Goal: Task Accomplishment & Management: Manage account settings

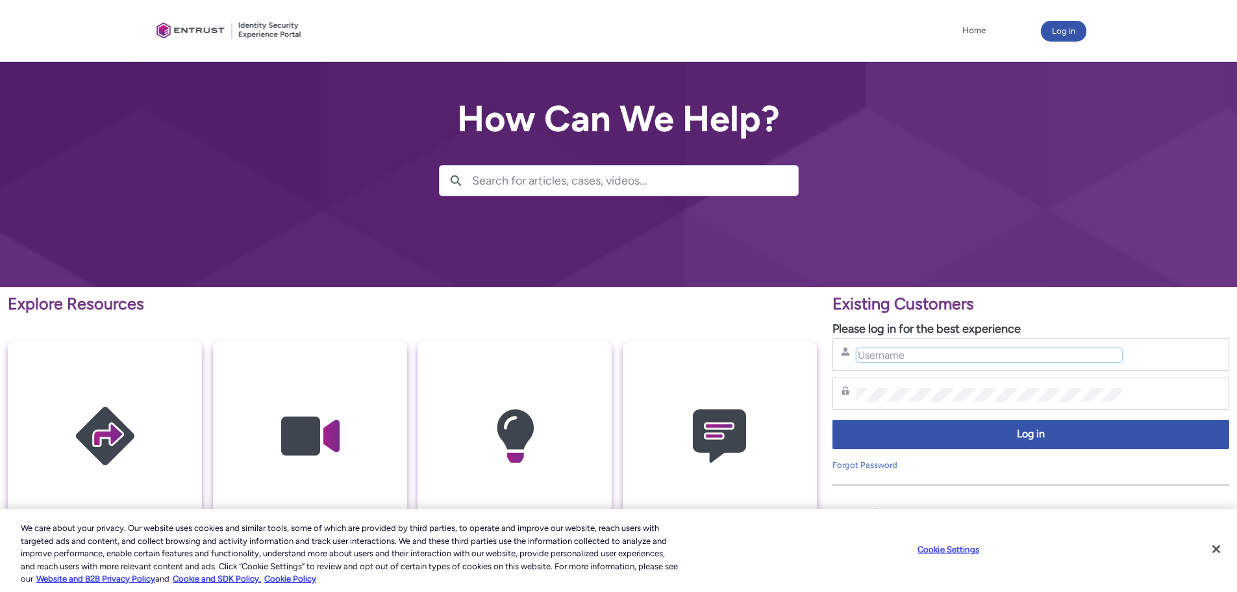
click at [938, 351] on input "Username" at bounding box center [990, 355] width 266 height 14
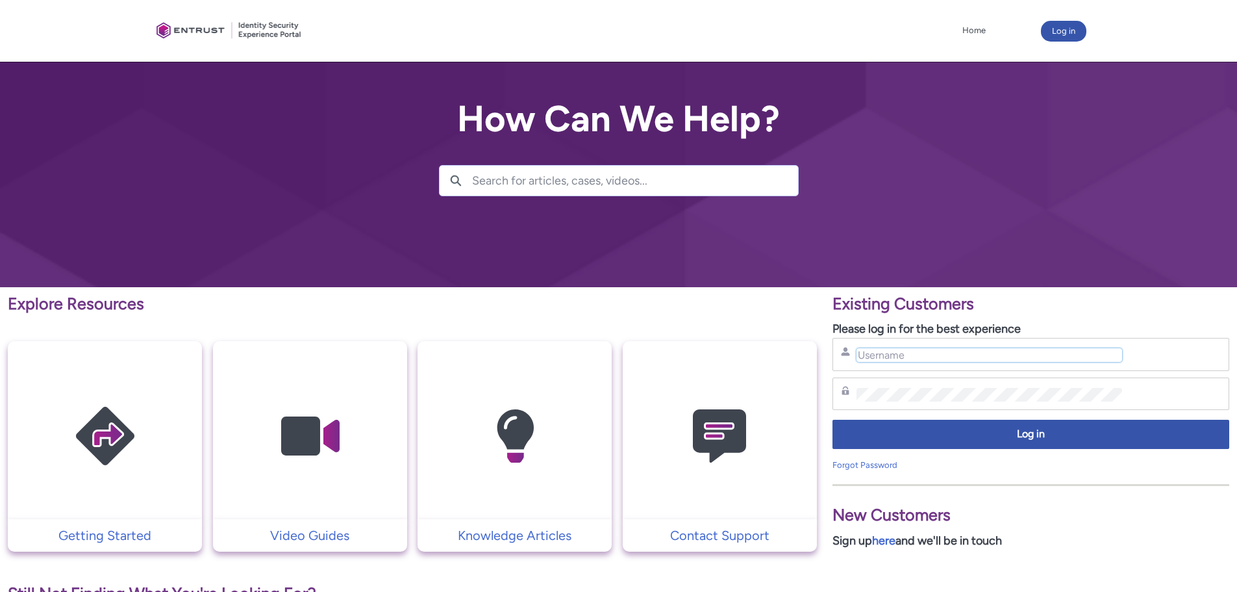
click at [906, 359] on input "Username" at bounding box center [990, 355] width 266 height 14
type input "[PERSON_NAME][EMAIL_ADDRESS][DOMAIN_NAME]"
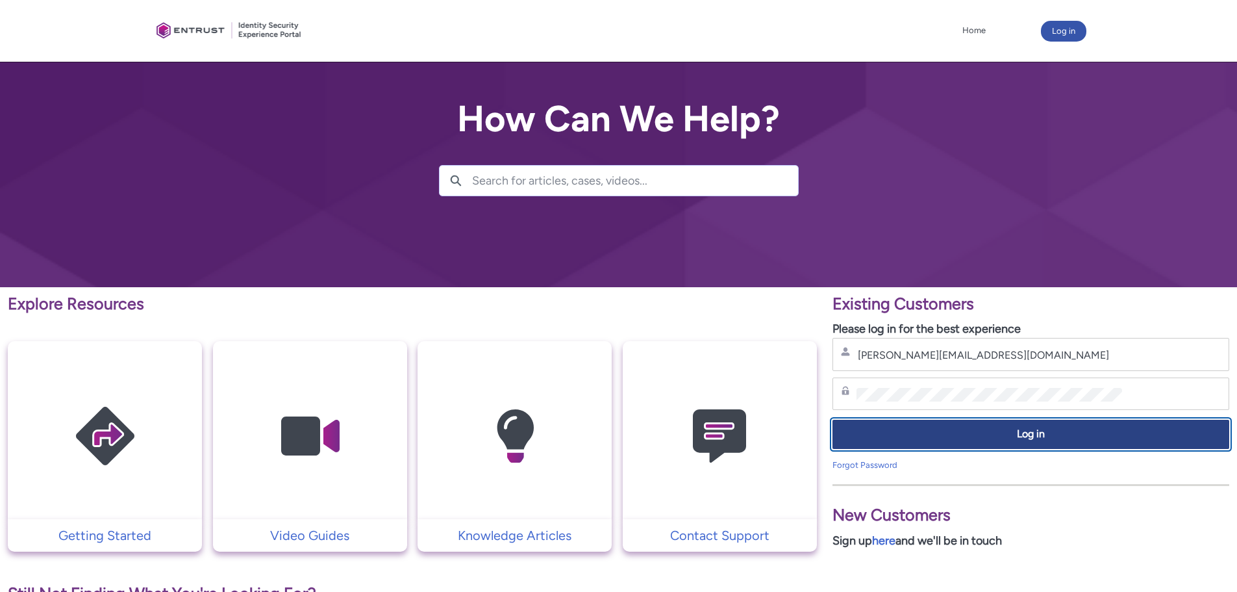
click at [1033, 434] on span "Log in" at bounding box center [1031, 434] width 380 height 15
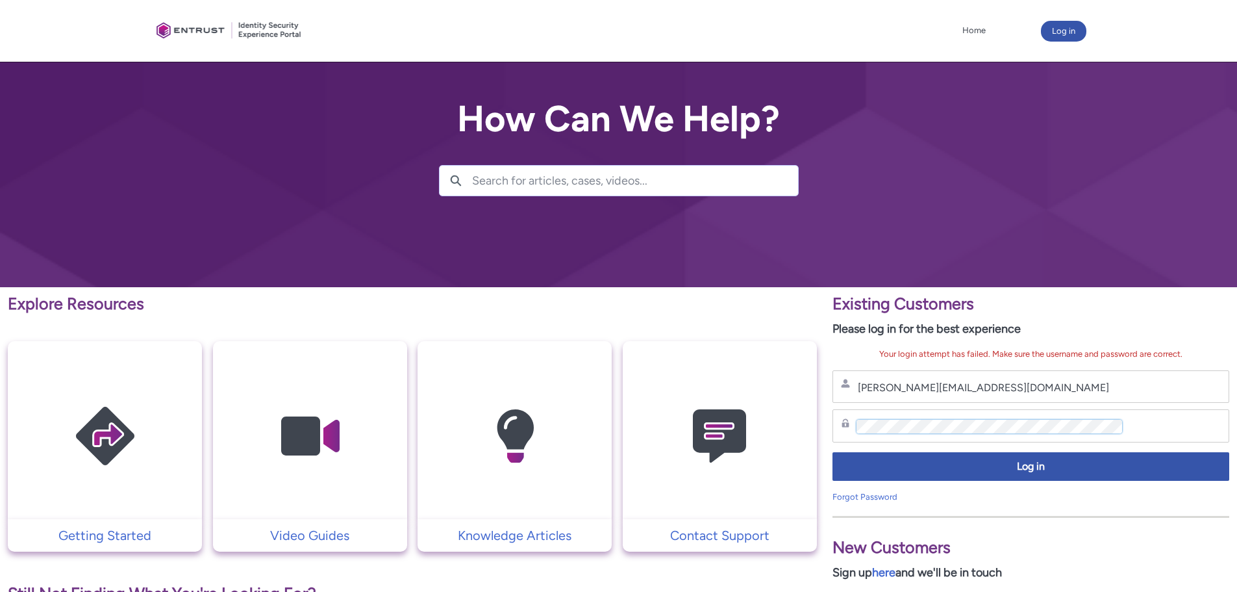
click at [729, 414] on div "Explore Resources Getting Started Video Guides Knowledge Articles Contact Suppo…" at bounding box center [618, 575] width 1237 height 576
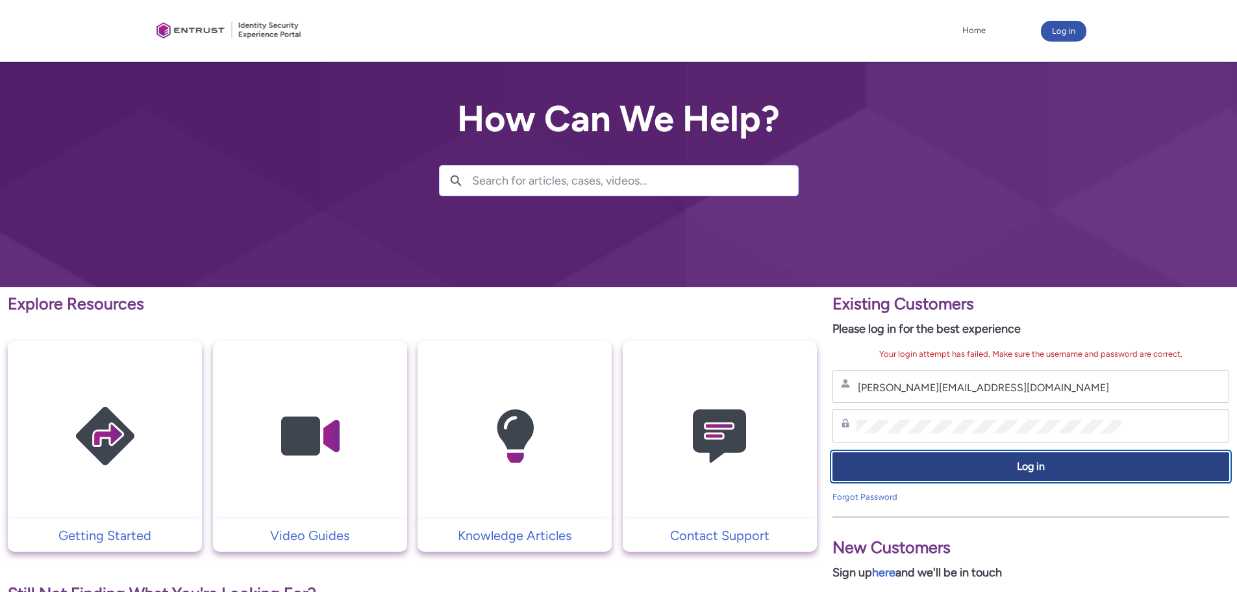
click at [905, 463] on span "Log in" at bounding box center [1031, 466] width 380 height 15
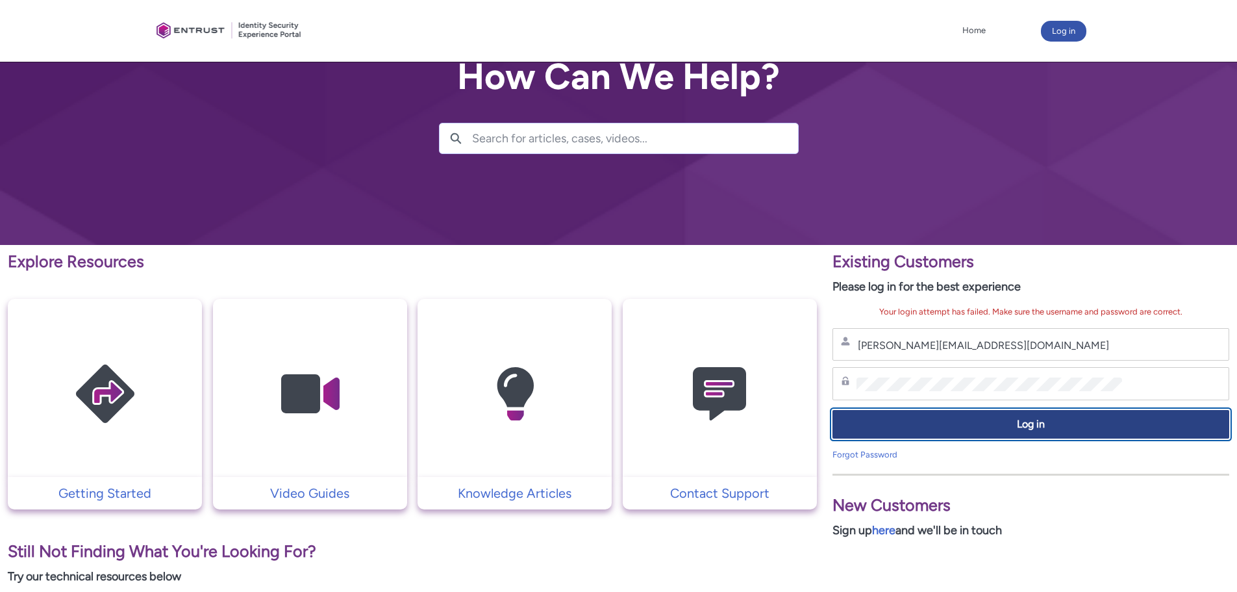
scroll to position [65, 0]
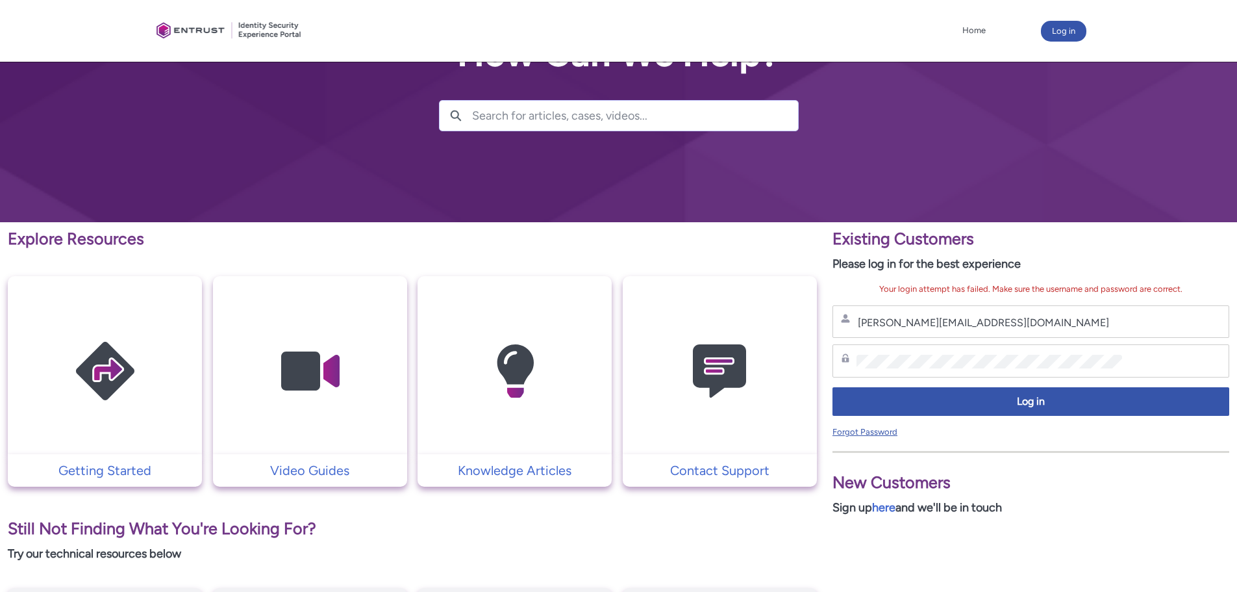
click at [881, 429] on link "Forgot Password" at bounding box center [864, 432] width 65 height 10
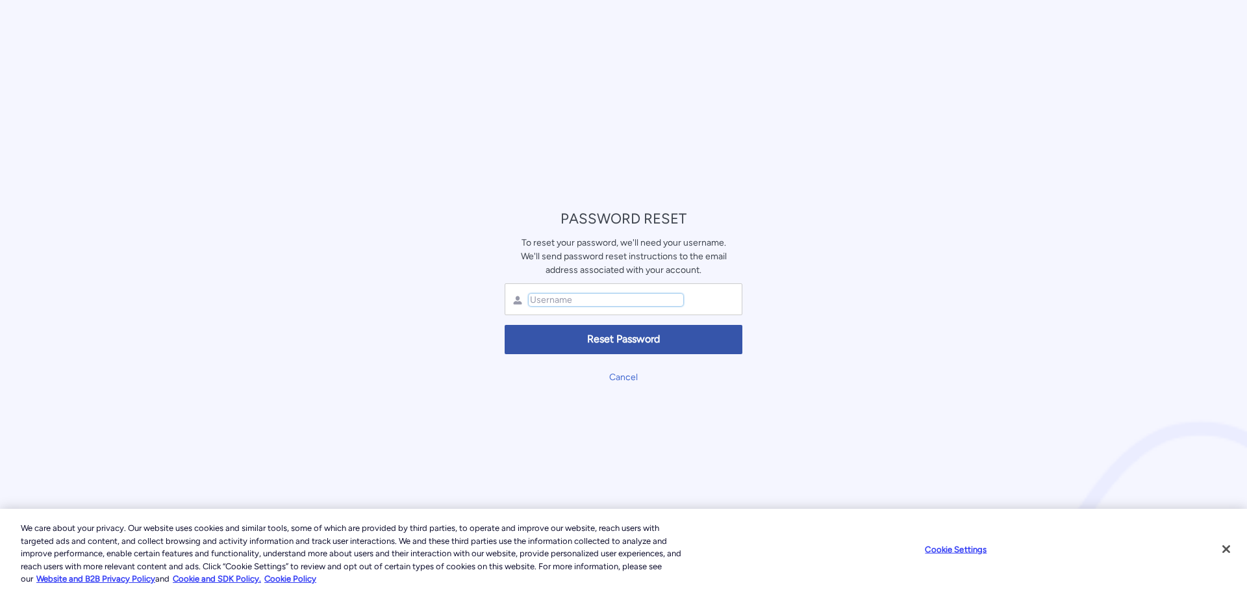
click at [604, 299] on input "text" at bounding box center [606, 300] width 155 height 12
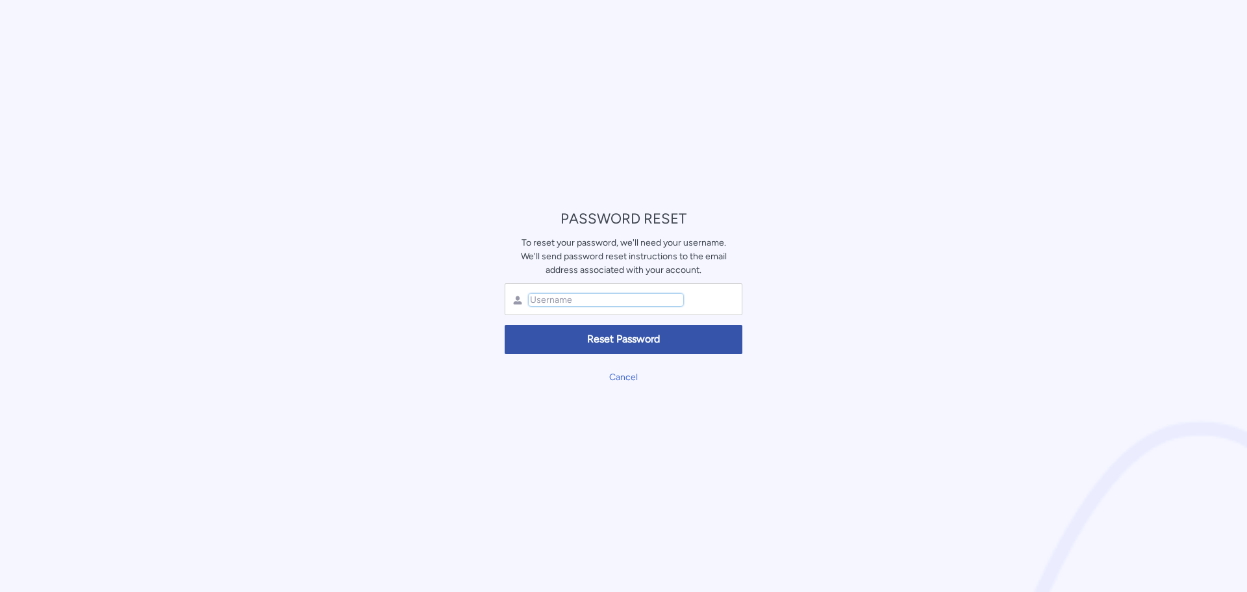
click at [631, 299] on input "text" at bounding box center [606, 300] width 155 height 12
type input "sean@cargosprint.com"
click at [662, 350] on button "Reset Password" at bounding box center [624, 339] width 238 height 29
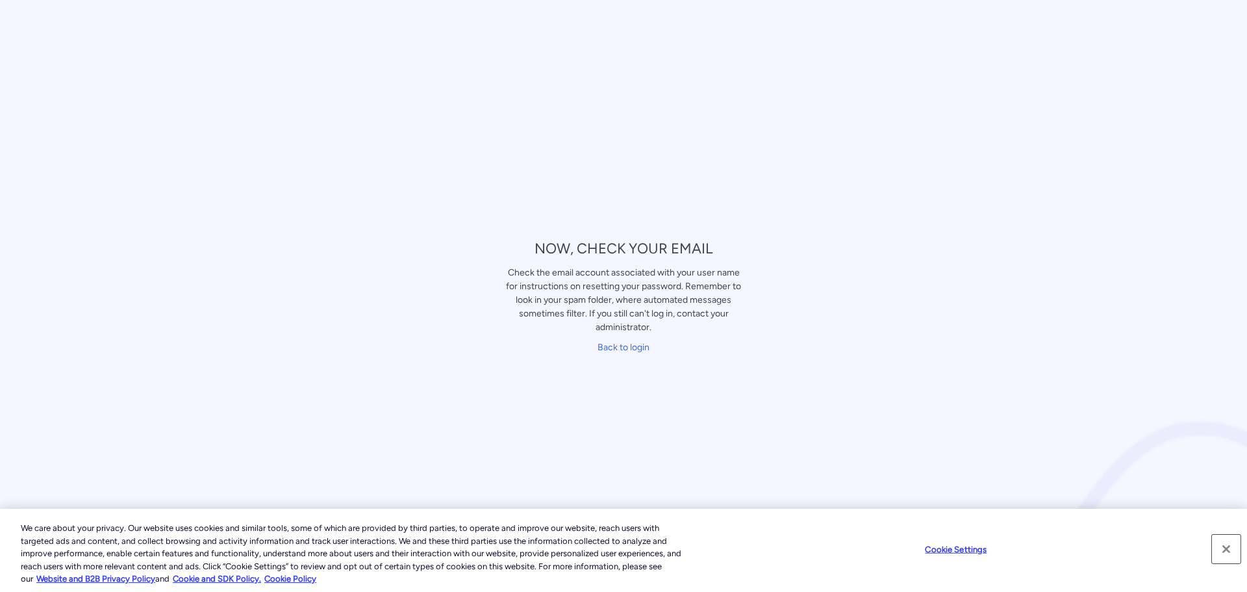
click at [1228, 546] on button "Close" at bounding box center [1226, 548] width 29 height 29
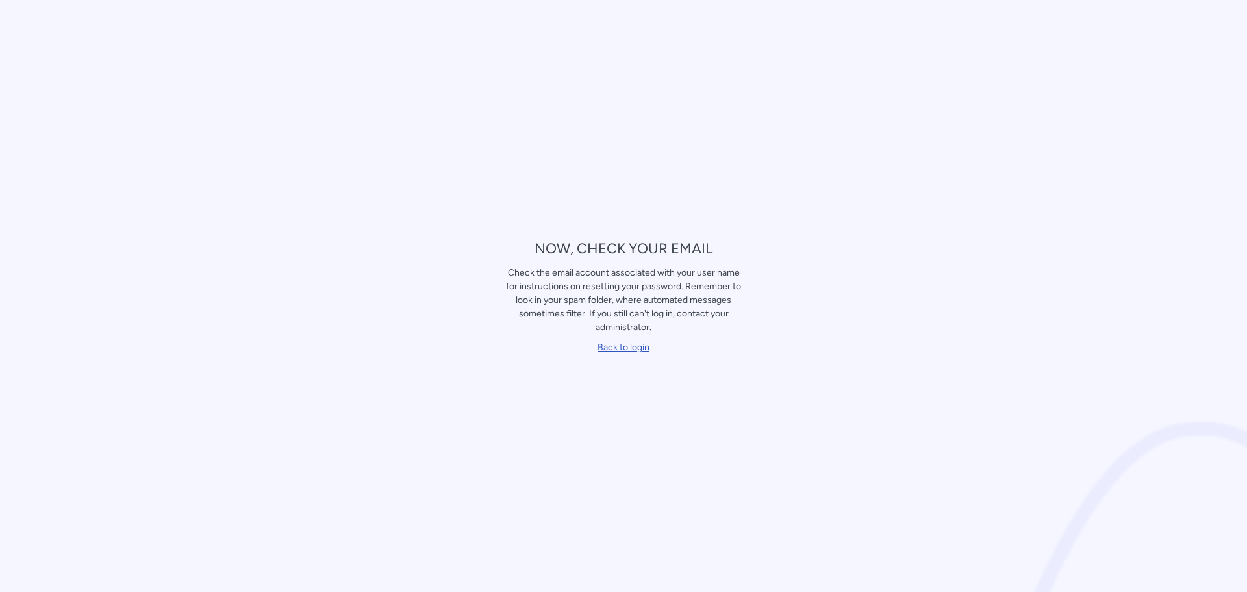
click at [640, 349] on link "Back to login" at bounding box center [623, 347] width 52 height 11
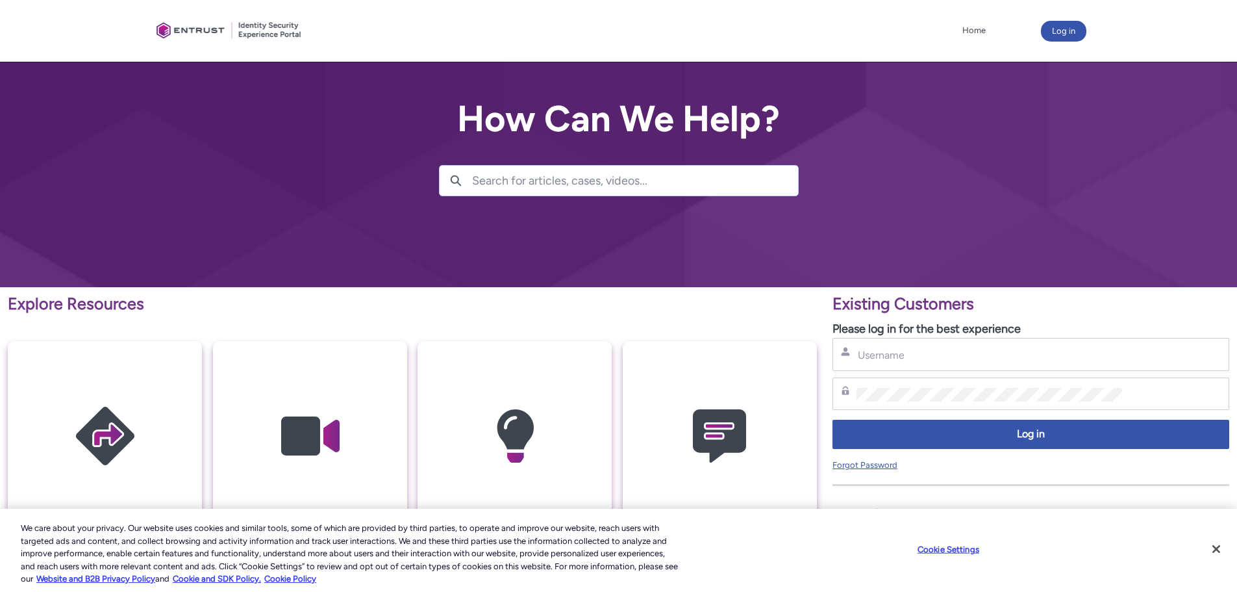
click at [875, 464] on link "Forgot Password" at bounding box center [864, 465] width 65 height 10
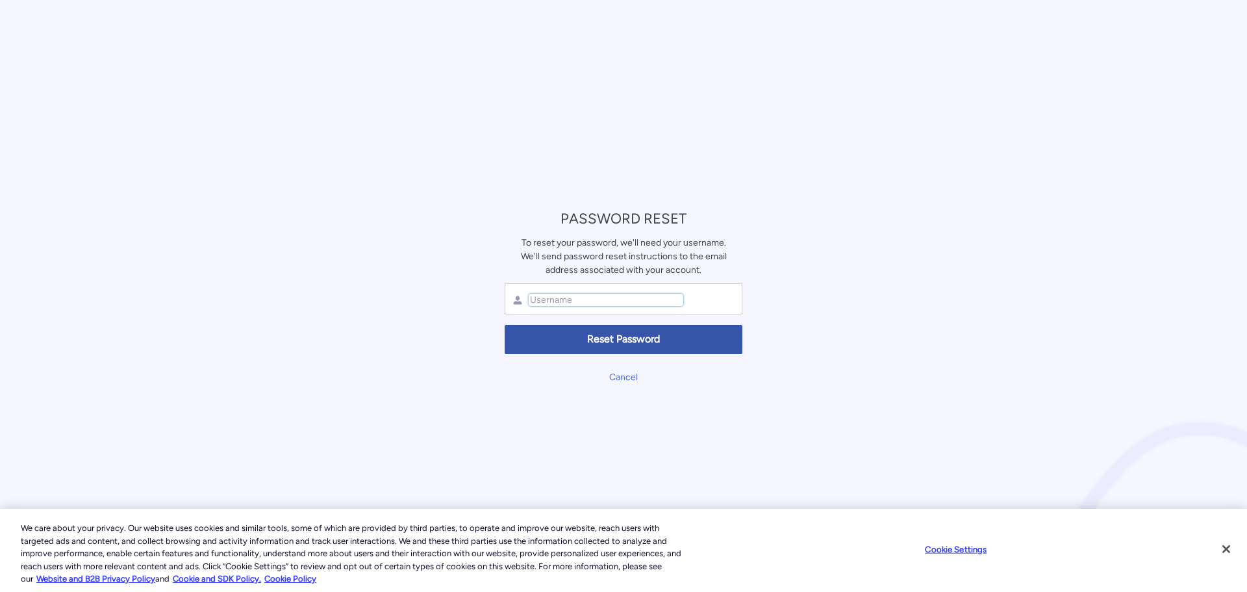
click at [653, 303] on input "text" at bounding box center [606, 300] width 155 height 12
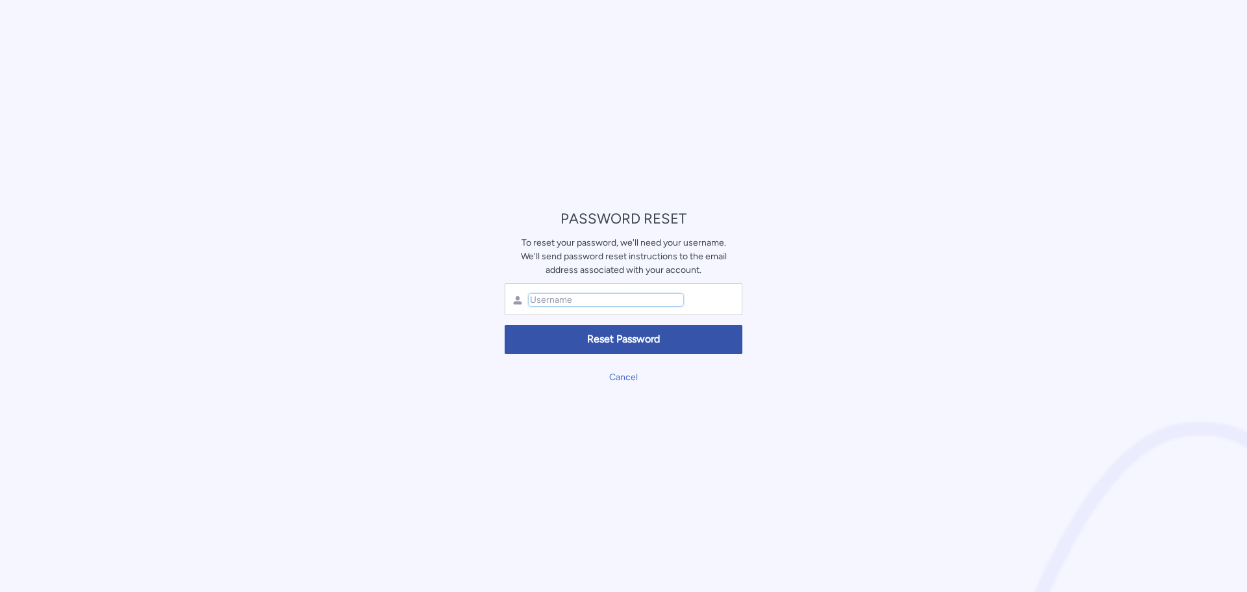
click at [652, 303] on input "text" at bounding box center [606, 300] width 155 height 12
type input "sean@cargosprint.com"
click at [810, 340] on div "PASSWORD RESET To reset your password, we'll need your username. We'll send pas…" at bounding box center [623, 296] width 1247 height 592
click at [627, 334] on span "Reset Password" at bounding box center [623, 339] width 221 height 15
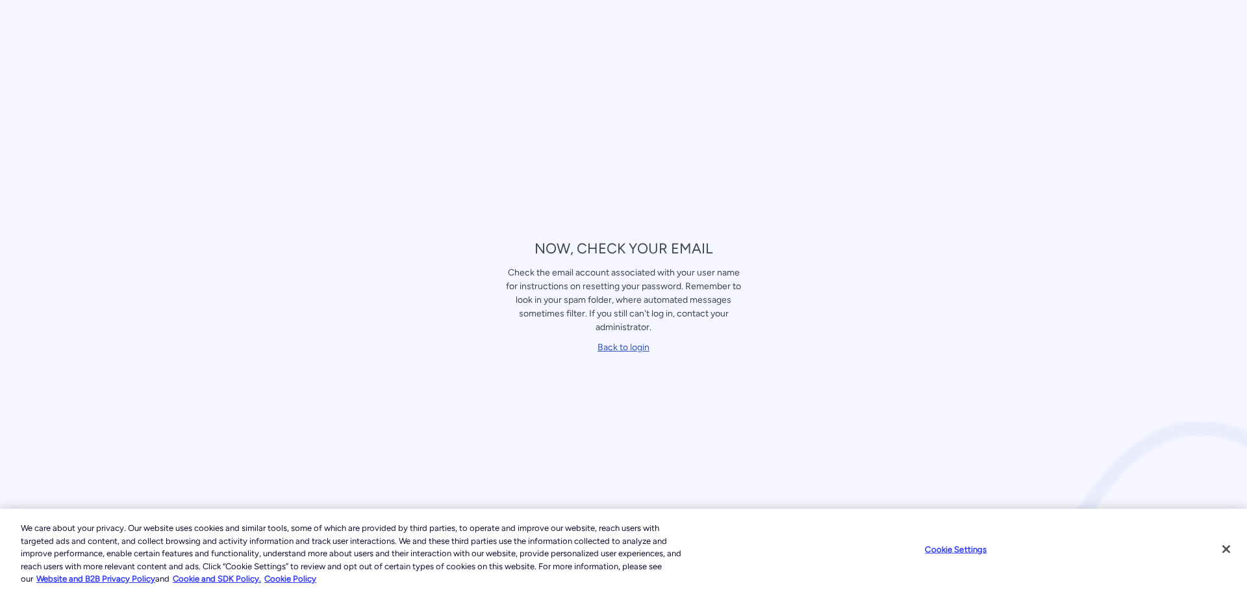
click at [628, 346] on link "Back to login" at bounding box center [623, 347] width 52 height 11
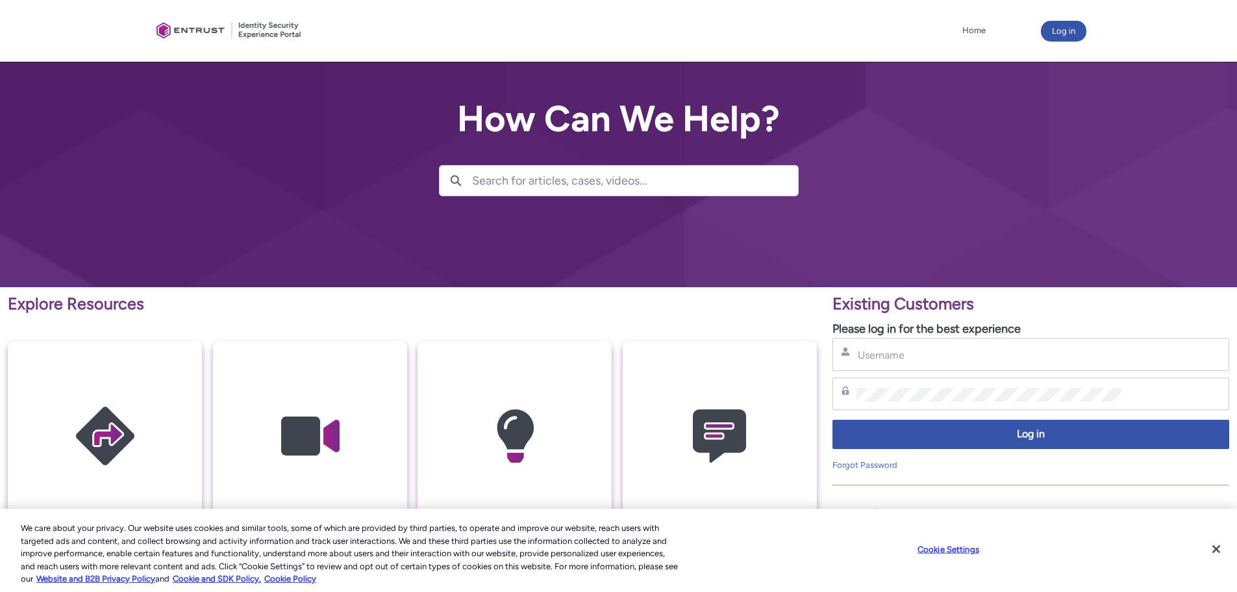
scroll to position [130, 0]
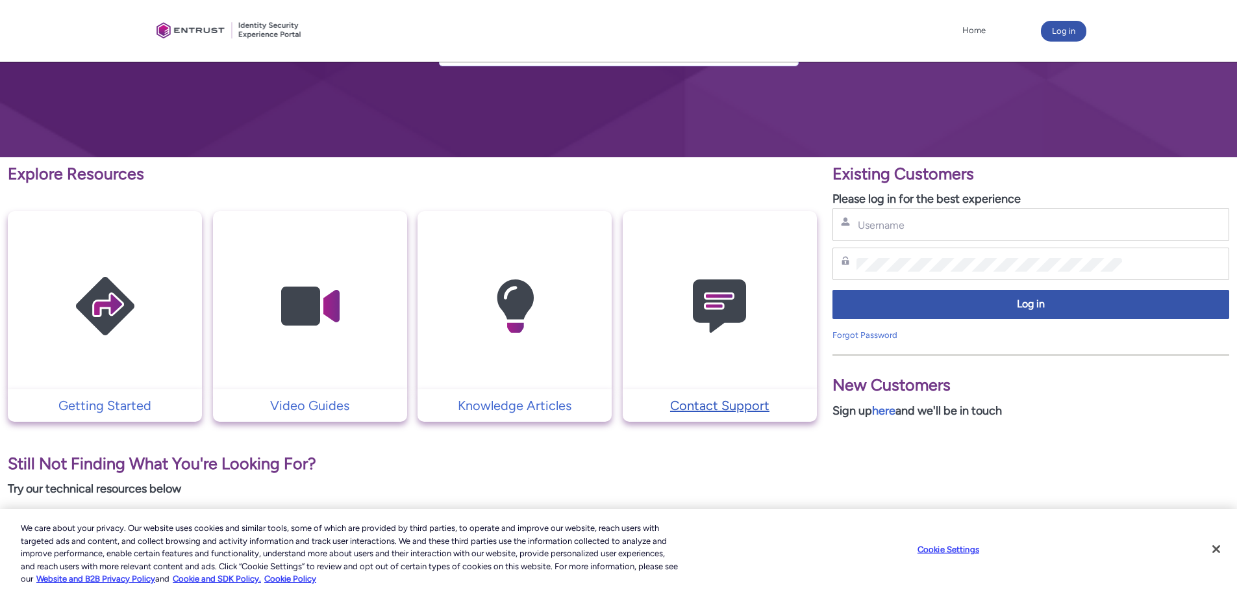
click at [697, 402] on p "Contact Support" at bounding box center [719, 404] width 181 height 19
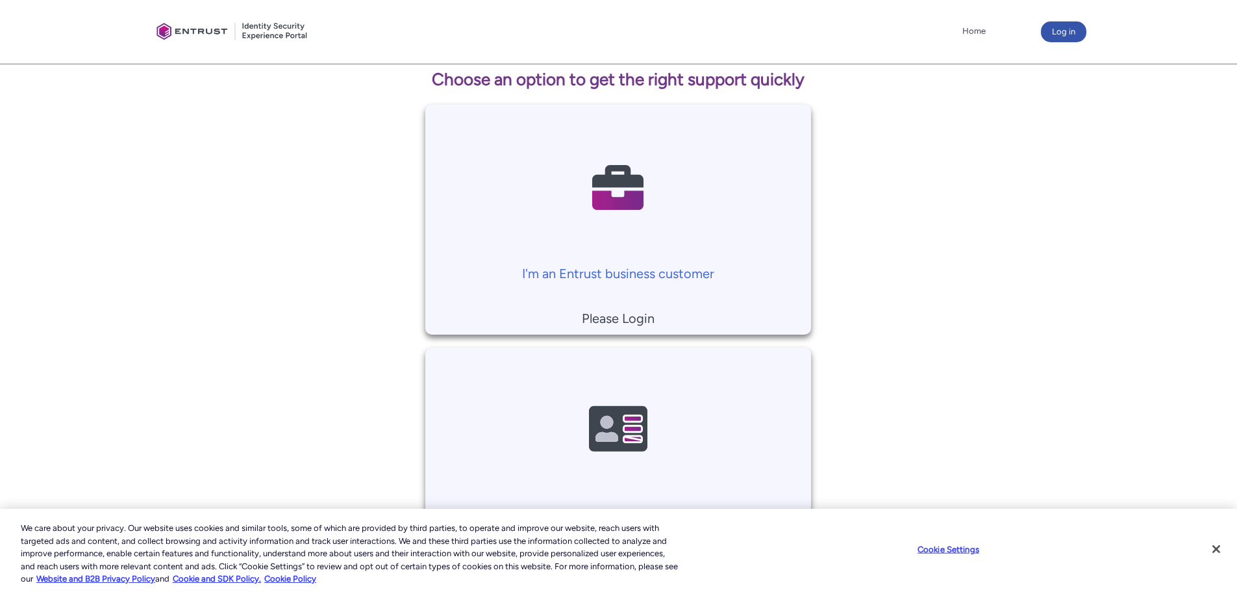
scroll to position [172, 0]
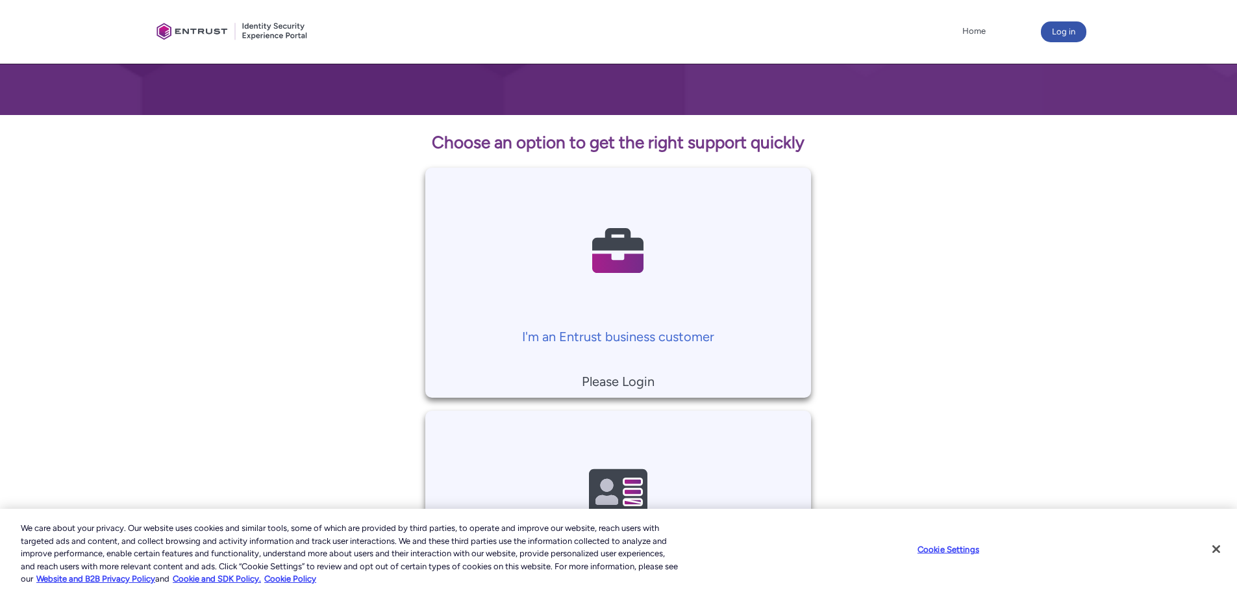
click at [625, 389] on p "Please Login" at bounding box center [618, 380] width 373 height 19
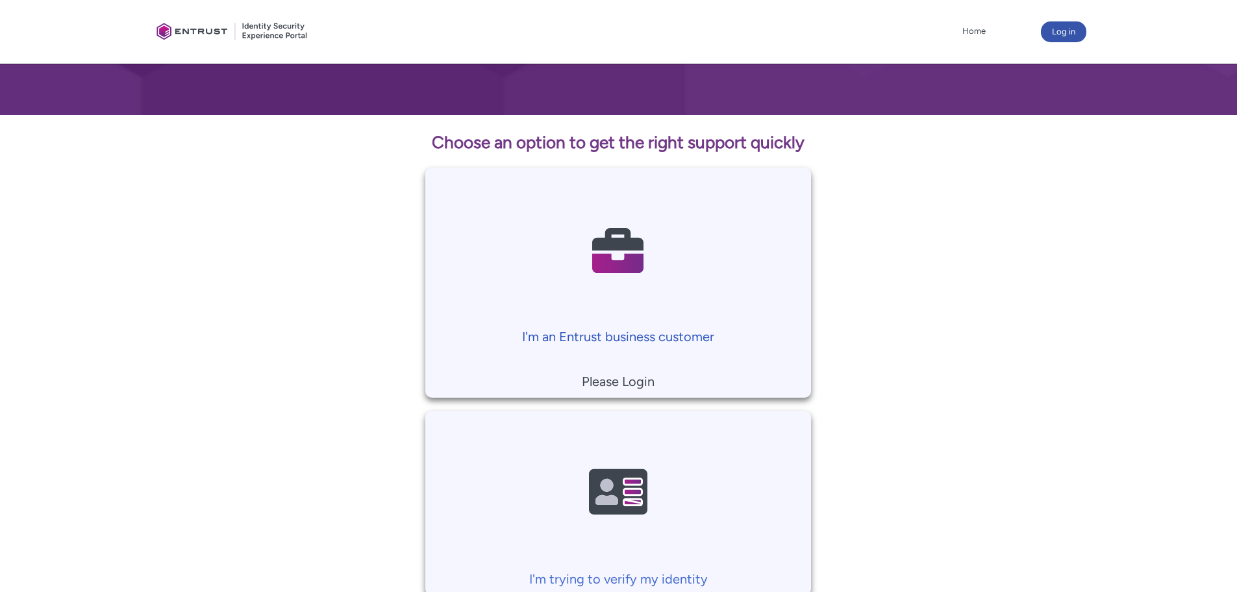
click at [622, 331] on p "I'm an Entrust business customer" at bounding box center [618, 336] width 373 height 19
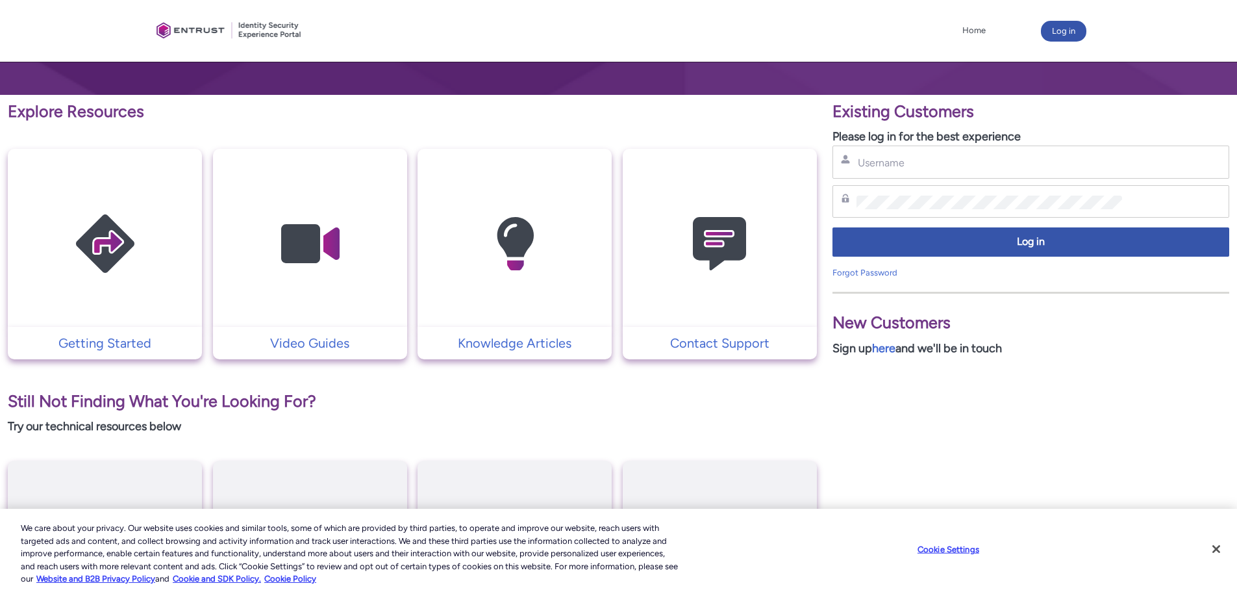
scroll to position [325, 0]
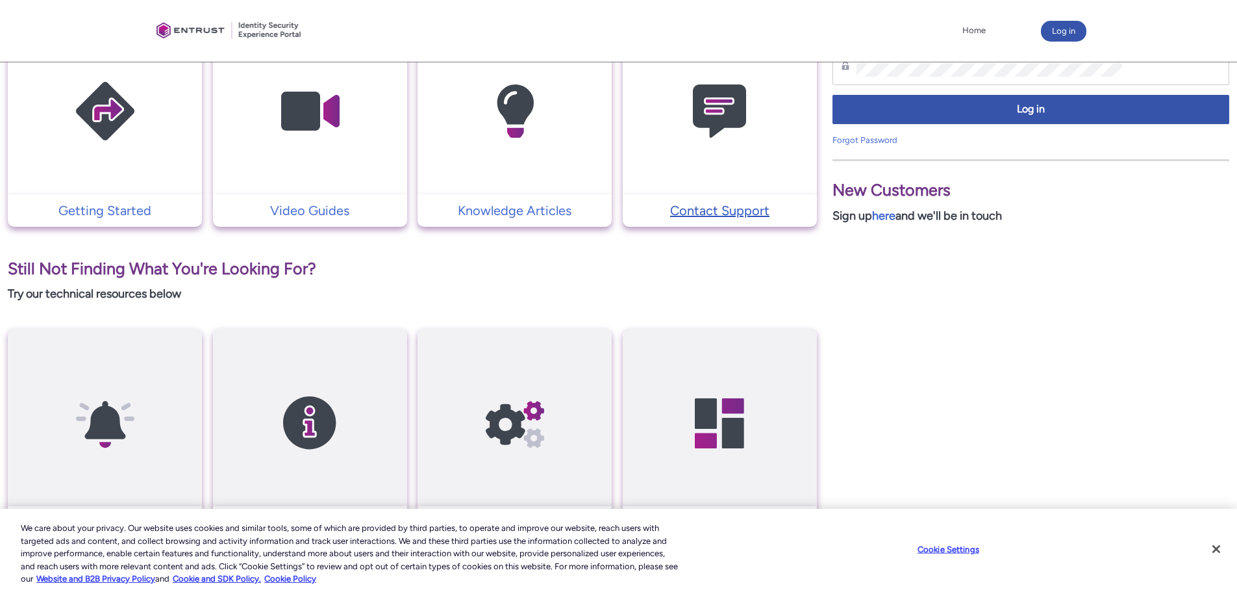
click at [710, 210] on p "Contact Support" at bounding box center [719, 210] width 181 height 19
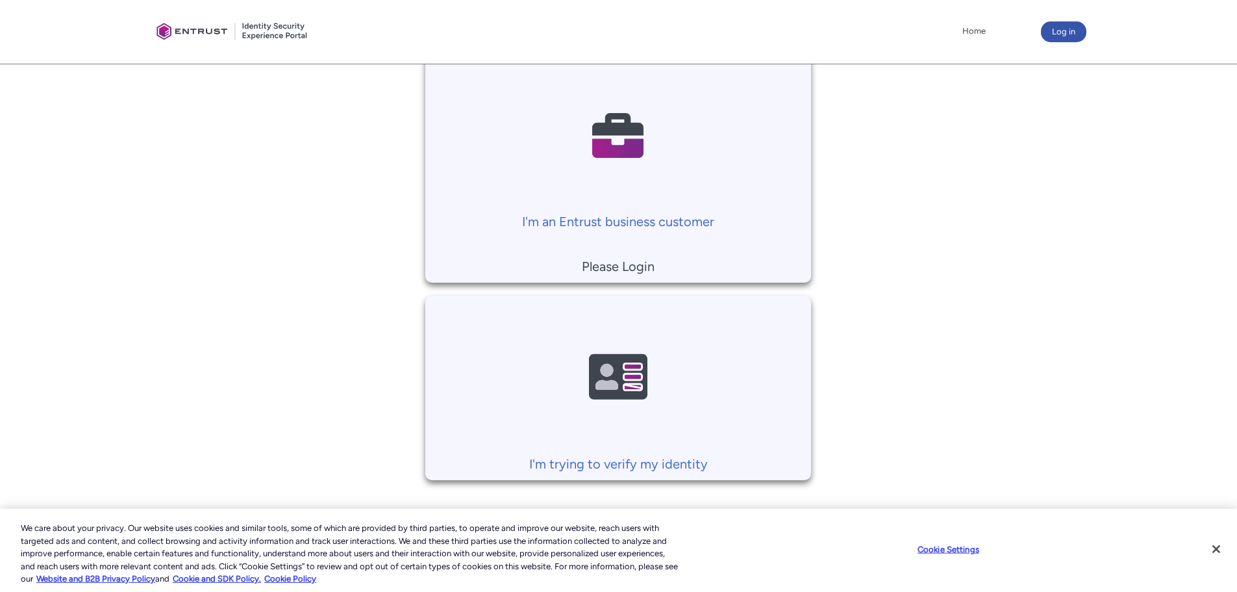
scroll to position [302, 0]
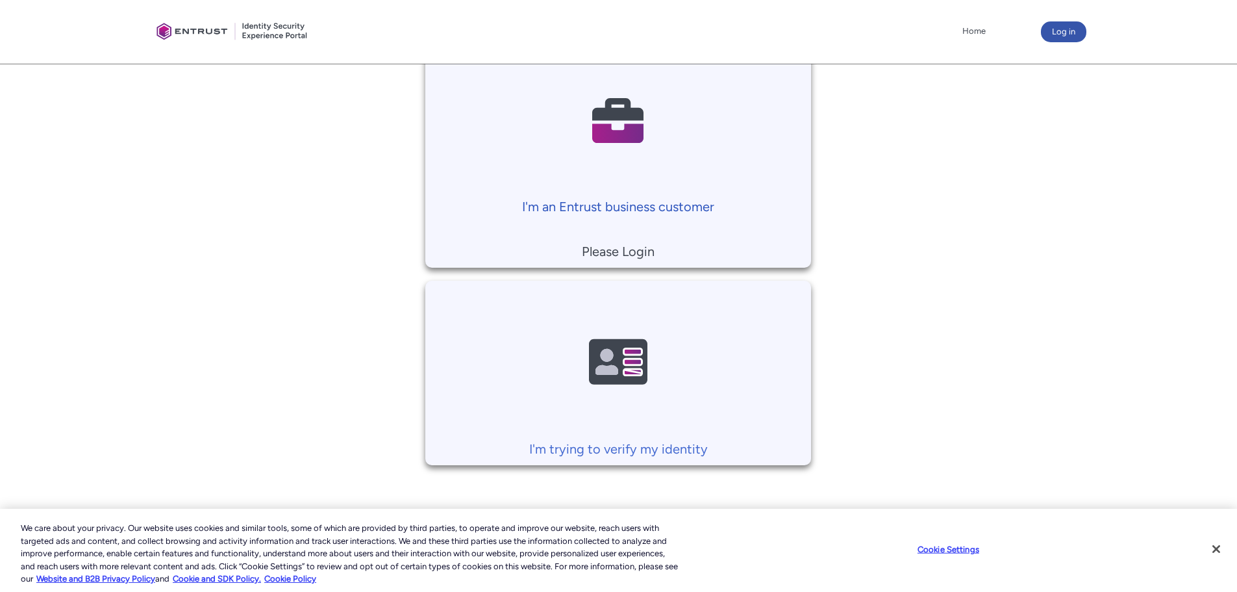
click at [669, 207] on p "I'm an Entrust business customer" at bounding box center [618, 206] width 373 height 19
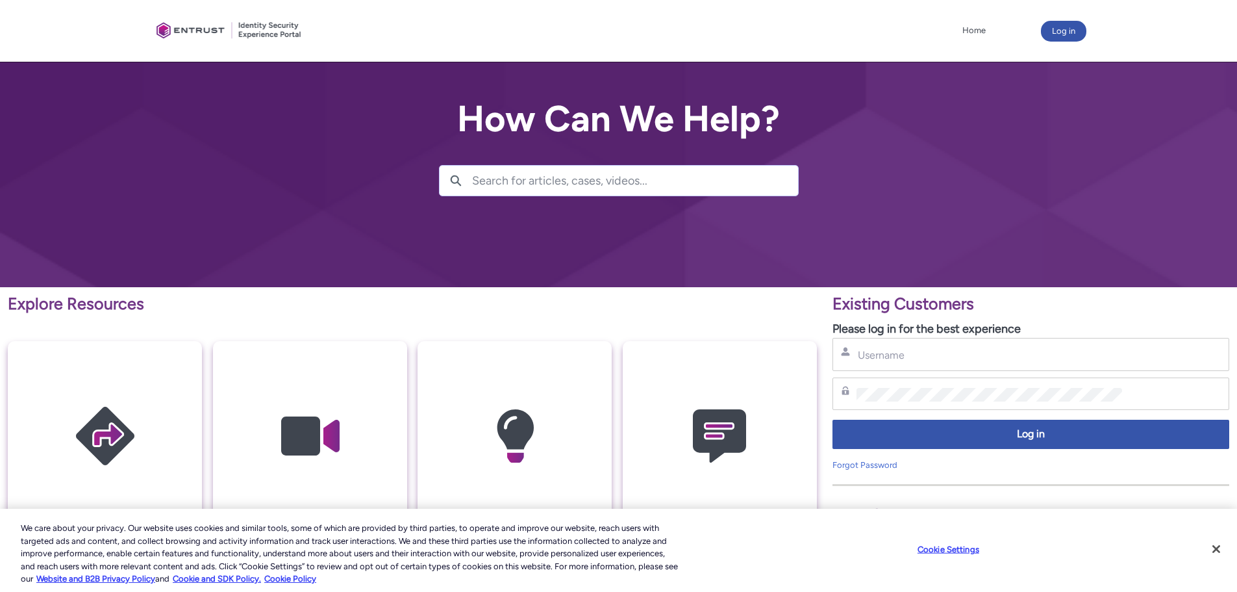
click at [923, 362] on div "Username" at bounding box center [1030, 354] width 397 height 33
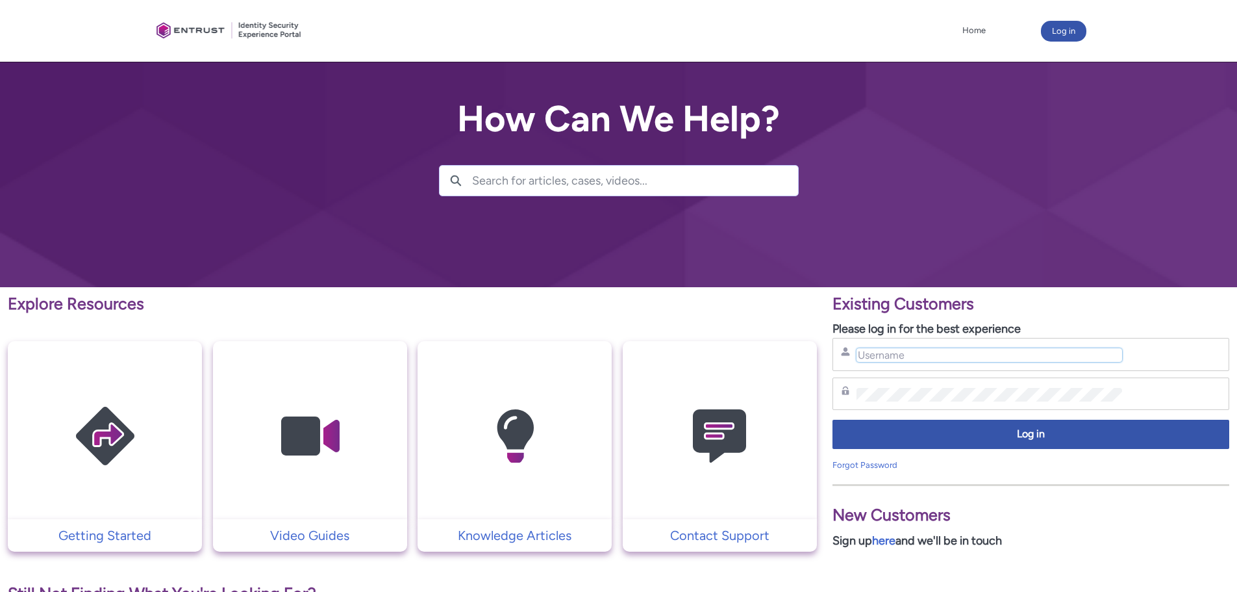
click at [927, 355] on input "Username" at bounding box center [990, 355] width 266 height 14
type input "S"
type input "sean@cargosprint.com"
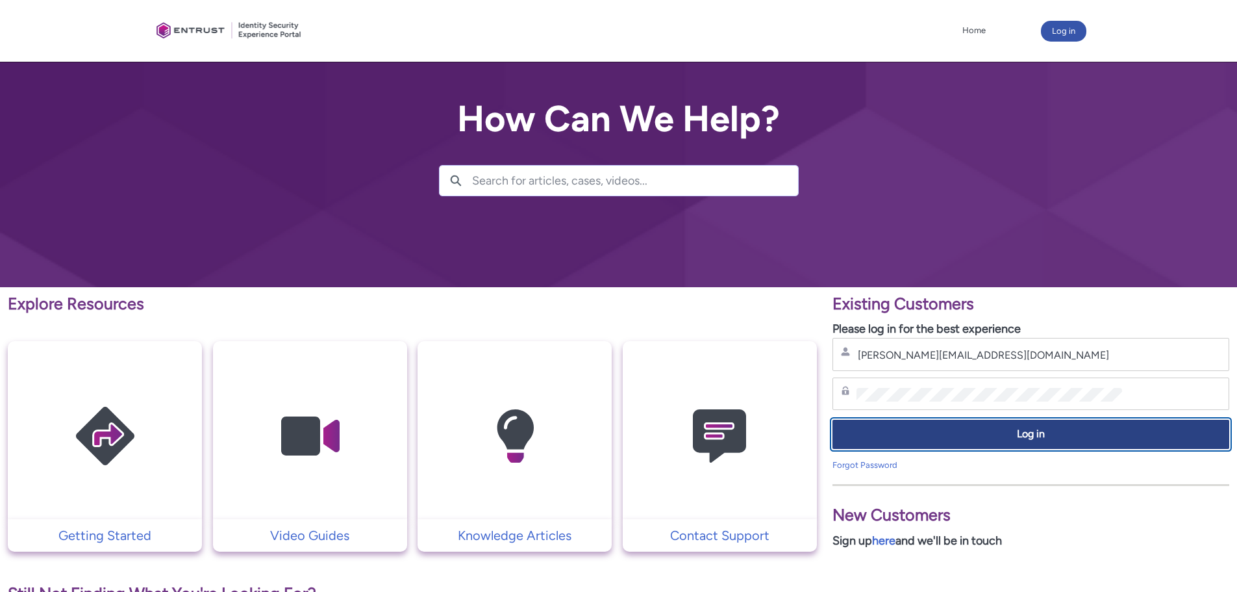
click at [974, 432] on span "Log in" at bounding box center [1031, 434] width 380 height 15
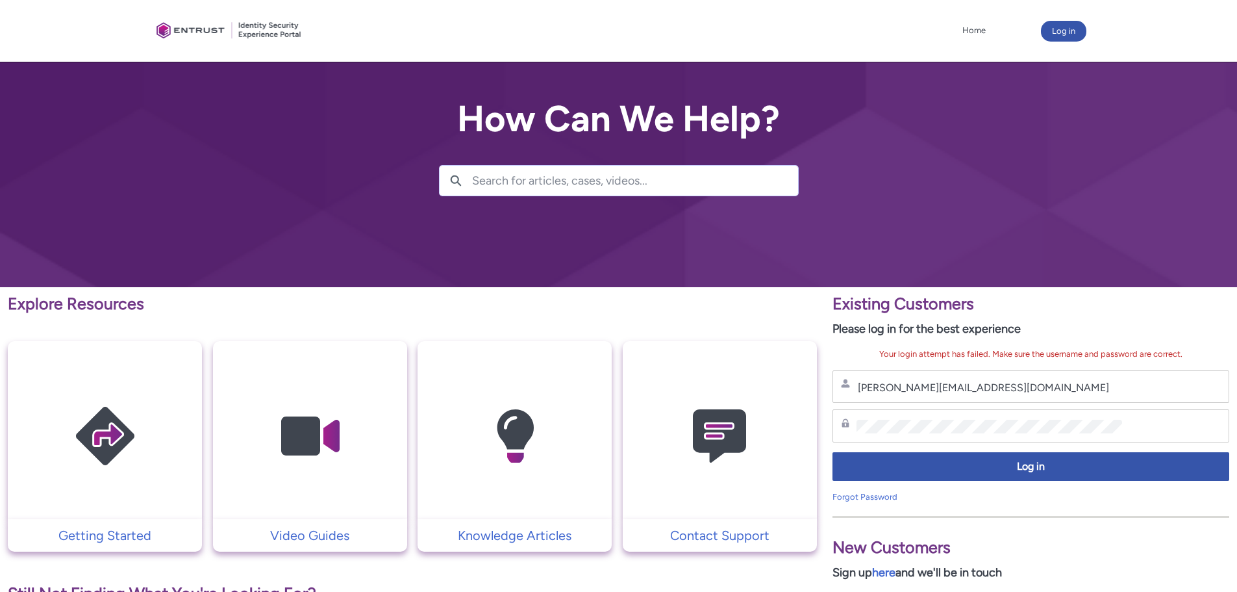
click at [1016, 410] on div "Password" at bounding box center [1030, 425] width 397 height 33
click at [886, 421] on div "Password" at bounding box center [1031, 426] width 380 height 16
drag, startPoint x: 983, startPoint y: 418, endPoint x: 776, endPoint y: 418, distance: 207.1
click at [780, 419] on div "Explore Resources Getting Started Video Guides Knowledge Articles Contact Suppo…" at bounding box center [618, 575] width 1237 height 576
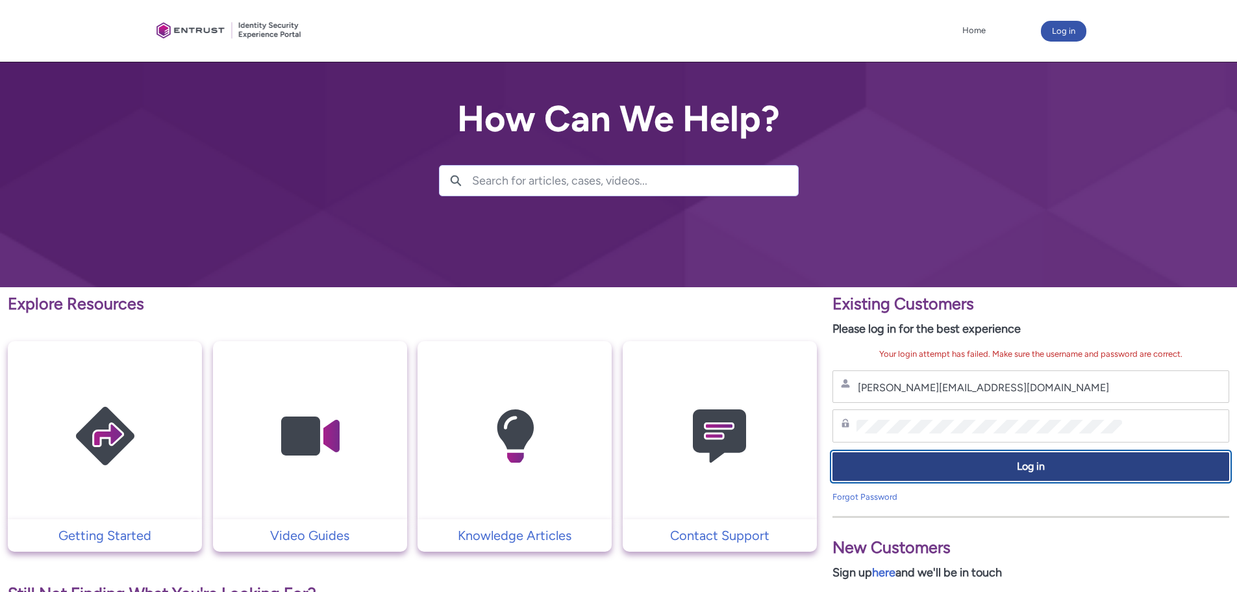
click at [908, 473] on button "Log in" at bounding box center [1030, 466] width 397 height 29
